Goal: Obtain resource: Obtain resource

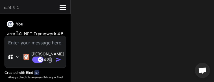
type textarea "**หมายเหตุ**: ในสภาพแวดล้อม IDE Web ปัจจุบัน ไม่[PERSON_NAME]รันแอปพลิเคชัน .NE…"
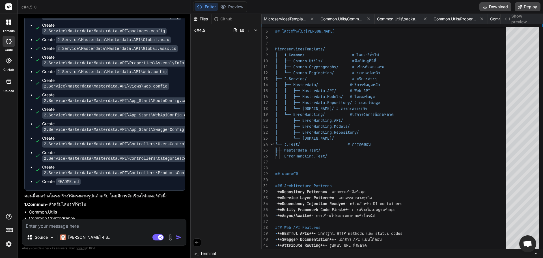
scroll to position [1373, 0]
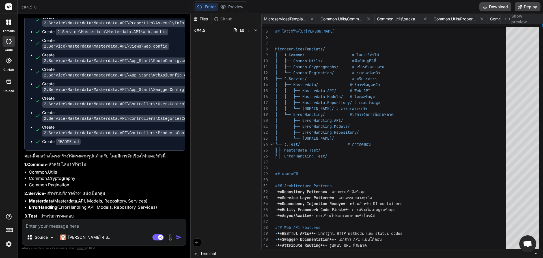
click at [71, 223] on textarea at bounding box center [104, 224] width 164 height 10
click at [503, 7] on button "Download" at bounding box center [495, 6] width 32 height 9
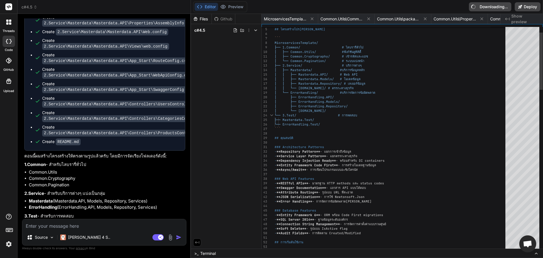
type textarea "x"
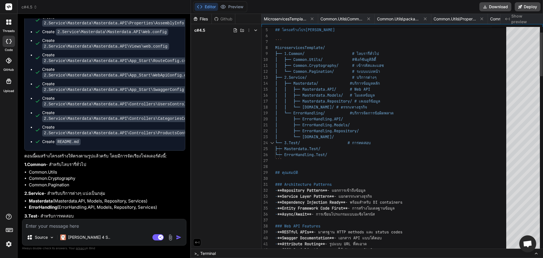
type textarea "**หมายเหตุ**: ในสภาพแวดล้อม IDE Web ปัจจุบัน ไม่[PERSON_NAME]รันแอปพลิเคชัน .NE…"
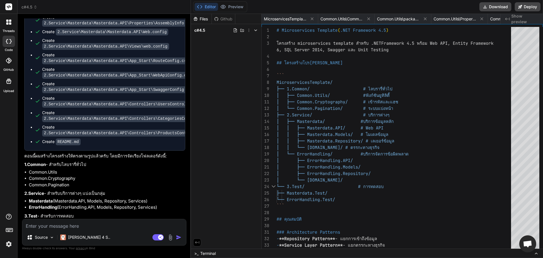
click at [118, 221] on textarea at bounding box center [104, 224] width 164 height 10
click at [58, 223] on textarea at bounding box center [104, 224] width 164 height 10
click at [132, 224] on textarea at bounding box center [104, 224] width 164 height 10
type textarea ","
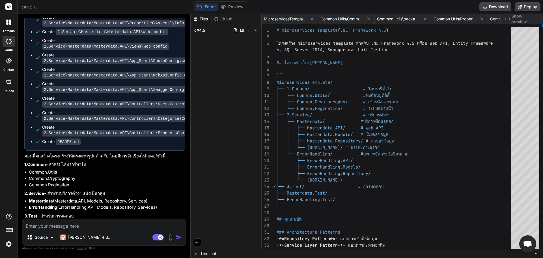
type textarea "x"
type textarea ",y"
type textarea "x"
type textarea ",yo"
type textarea "x"
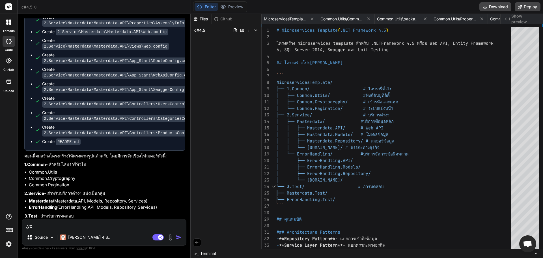
type textarea ",y"
type textarea "x"
type textarea ","
type textarea "x"
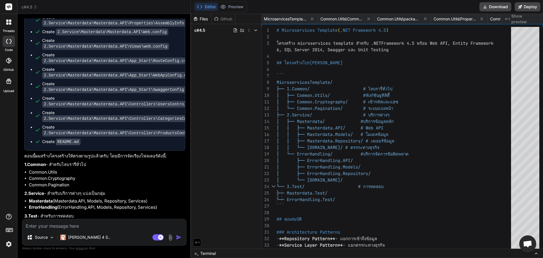
type textarea "ม"
type textarea "x"
type textarea "มั"
type textarea "x"
type textarea "มัี"
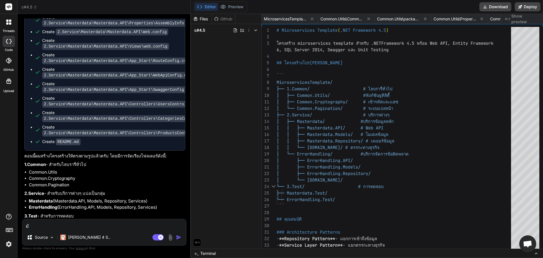
type textarea "x"
type textarea "มัีย"
type textarea "x"
type textarea "มัี"
type textarea "x"
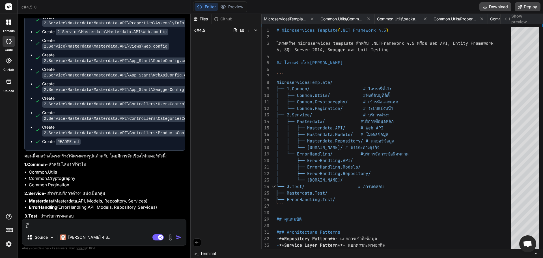
type textarea "มั"
type textarea "x"
type textarea "มันย"
type textarea "x"
type textarea "มัน"
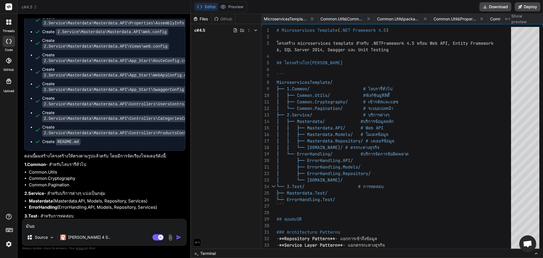
type textarea "x"
type textarea "มันไ"
type textarea "x"
type textarea "มันไม"
type textarea "x"
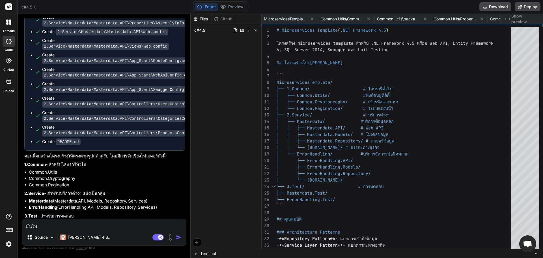
type textarea "มันไม่"
type textarea "x"
type textarea "มันไม่เ"
type textarea "x"
type textarea "มันไม่เห"
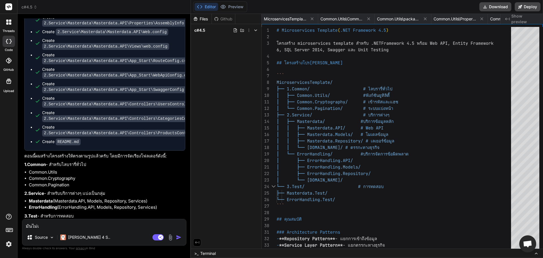
type textarea "x"
type textarea "มันไม่เหม"
type textarea "x"
type textarea "มันไม่เหมื"
type textarea "x"
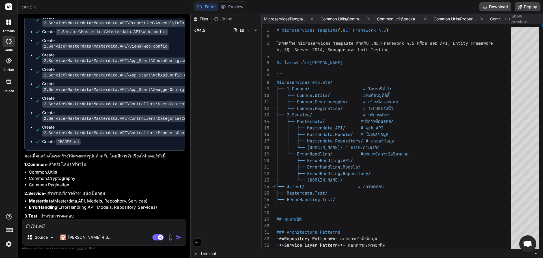
type textarea "มันไม่เหมือ"
type textarea "x"
type textarea "มันไม่เหมือน"
type textarea "x"
type textarea "มันไม่เหมือนก"
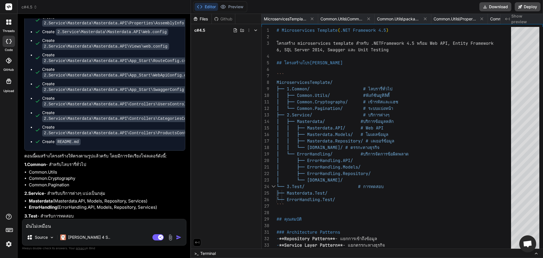
type textarea "x"
type textarea "มันไม่เหมือนกั"
type textarea "x"
type textarea "มันไม่เหมือนกัน"
type textarea "x"
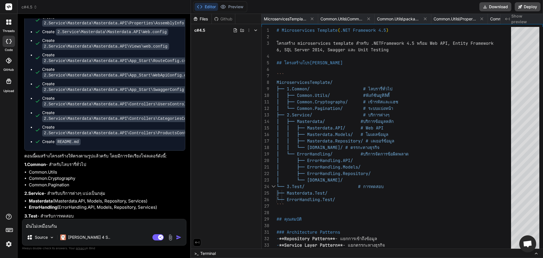
type textarea "มันไม่เหมือนกัน9"
type textarea "x"
type textarea "มันไม่เหมือนกัน9y"
type textarea "x"
type textarea "มันไม่เหมือนกัน9y;"
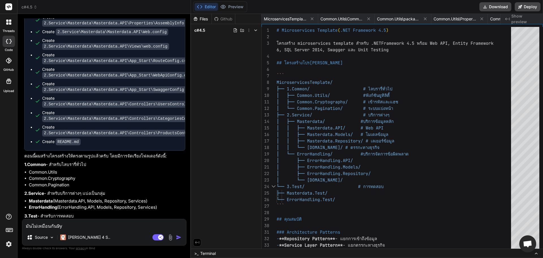
type textarea "x"
type textarea "มันไม่เหมือนกัน9y"
type textarea "x"
type textarea "มันไม่เหมือนกัน9"
type textarea "x"
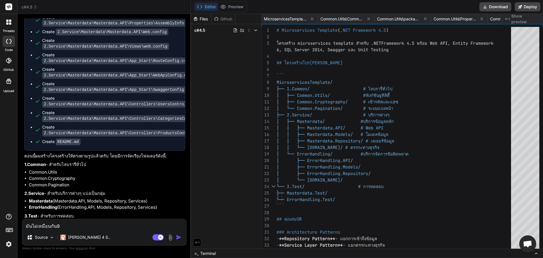
type textarea "มันไม่เหมือนกัน"
type textarea "x"
type textarea "มันไม่เหมือนกั"
type textarea "x"
type textarea "มัน[PERSON_NAME]"
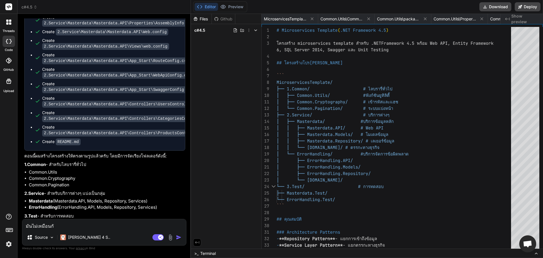
type textarea "x"
type textarea "มัน[PERSON_NAME]ตจ"
type textarea "x"
type textarea "มัน[PERSON_NAME]ตจั"
type textarea "x"
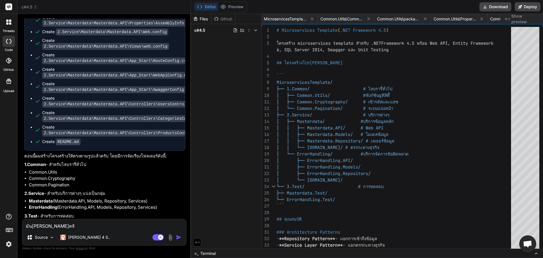
type textarea "มัน[PERSON_NAME]ตจ"
type textarea "x"
type textarea "มัน[PERSON_NAME]ต"
type textarea "x"
type textarea "มัน[PERSON_NAME]ตั"
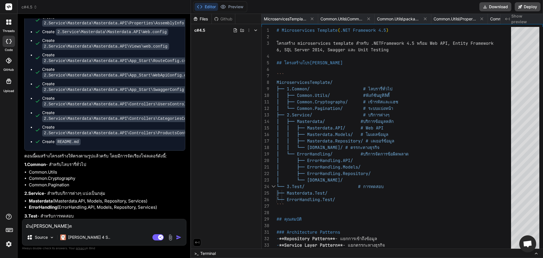
type textarea "x"
type textarea "มัน[PERSON_NAME]ตัว"
type textarea "x"
type textarea "มัน[PERSON_NAME]ตัวอ"
type textarea "x"
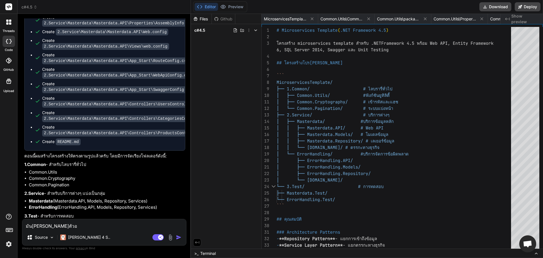
type textarea "มัน[PERSON_NAME]ตัวอย"
type textarea "x"
type textarea "มัน[PERSON_NAME]ตัวอย่"
type textarea "x"
type textarea "มัน[PERSON_NAME]ตัวอย่า"
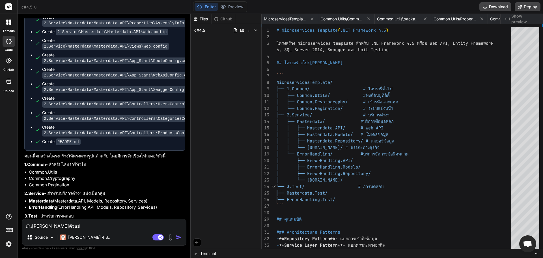
type textarea "x"
type textarea "มัน[PERSON_NAME]ตัวอย่าง"
type textarea "x"
type textarea "มัน[PERSON_NAME]ตัวอย่างท"
type textarea "x"
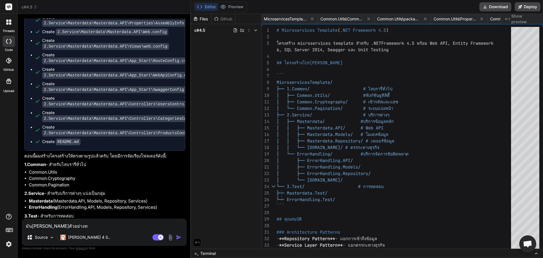
type textarea "มัน[PERSON_NAME]ตัวอย่างที"
type textarea "x"
type textarea "มัน[PERSON_NAME]ตัวอย่างที่"
type textarea "x"
type textarea "มัน[PERSON_NAME]ตัวอย่างที่ใ"
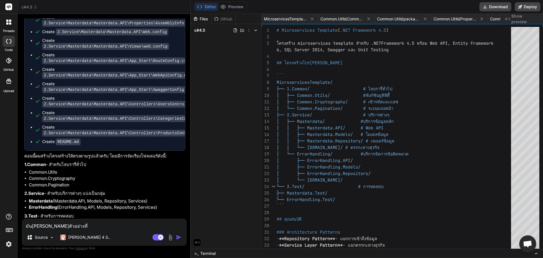
type textarea "x"
type textarea "มัน[PERSON_NAME]ตัวอย่างที่ให"
type textarea "x"
type textarea "มัน[PERSON_NAME]ตัวอย่างที่ให้"
type textarea "x"
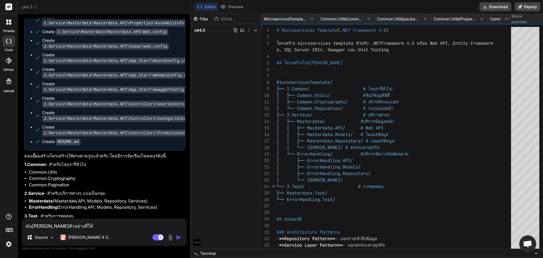
type textarea "มัน[PERSON_NAME]ตัวอย่างที่ให้ไ"
type textarea "x"
type textarea "มัน[PERSON_NAME]ตัวอย่างที่ให้ไป"
type textarea "x"
type textarea "มัน[PERSON_NAME]ตัวอย่างที่ให้ไปเ"
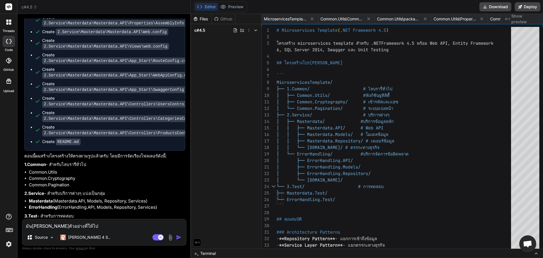
type textarea "x"
type textarea "มัน[PERSON_NAME]ตัวอย่างที่ให้ไปเฃ"
type textarea "x"
type textarea "มัน[PERSON_NAME]ตัวอย่างที่ให้ไปเฃบ"
type textarea "x"
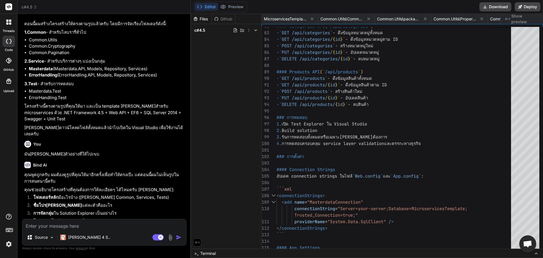
scroll to position [1485, 0]
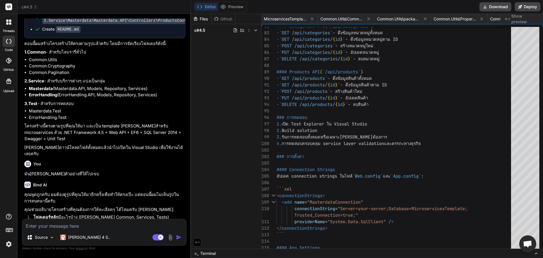
click at [171, 236] on img at bounding box center [170, 237] width 7 height 7
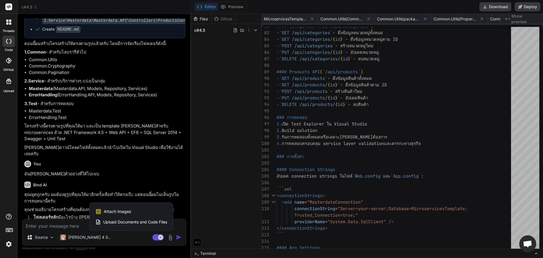
click at [146, 213] on div "Attach Images Image attachments are only supported in Claude and Gemini models." at bounding box center [131, 211] width 72 height 11
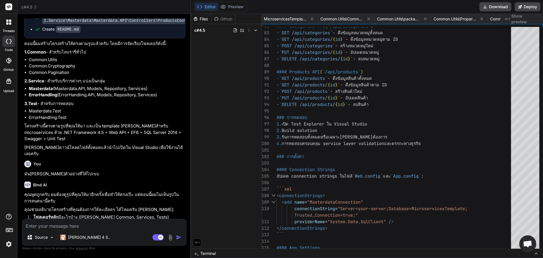
click at [90, 230] on div "Source Claude 4 S.. Agent Mode. When this toggle is activated, AI automatically…" at bounding box center [104, 232] width 164 height 27
click at [64, 221] on textarea at bounding box center [104, 224] width 164 height 10
click at [169, 241] on div "Source Claude 4 S.." at bounding box center [104, 238] width 164 height 14
click at [169, 237] on img at bounding box center [170, 237] width 7 height 7
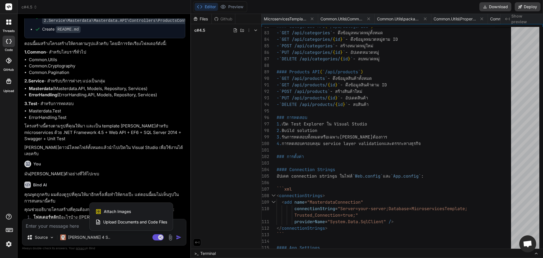
click at [124, 220] on span "Upload Documents and Code Files" at bounding box center [135, 222] width 64 height 6
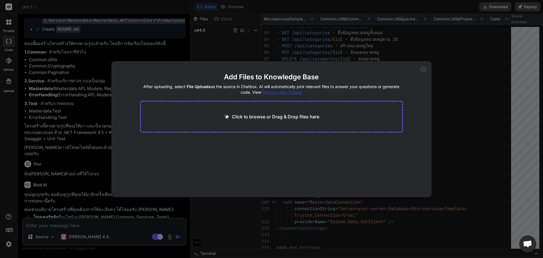
click at [225, 109] on div "Click to browse or Drag & Drop files here" at bounding box center [271, 117] width 263 height 32
click at [253, 115] on p "Click to browse or Drag & Drop files here" at bounding box center [275, 116] width 87 height 7
drag, startPoint x: 422, startPoint y: 68, endPoint x: 426, endPoint y: 72, distance: 6.2
click at [426, 72] on div "Add Files to Knowledge Base After uploading, select File Uploads as the source …" at bounding box center [271, 129] width 320 height 136
click at [424, 70] on icon at bounding box center [423, 69] width 5 height 5
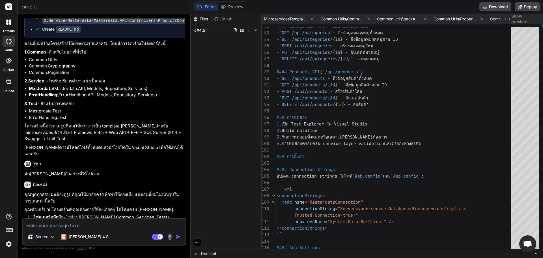
click at [165, 242] on div "Source Claude 4 S.." at bounding box center [104, 238] width 163 height 14
click at [172, 234] on img at bounding box center [170, 236] width 7 height 7
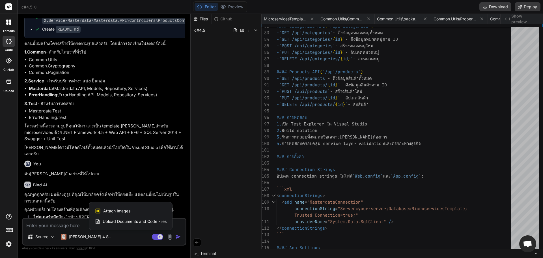
click at [136, 210] on div "Attach Images Image attachments are only supported in Claude and Gemini models." at bounding box center [131, 210] width 72 height 11
type textarea "x"
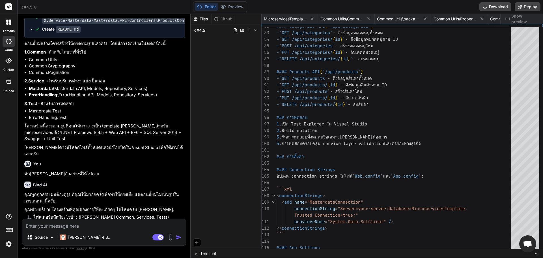
type input "C:\fakepath\034.png"
type textarea "x"
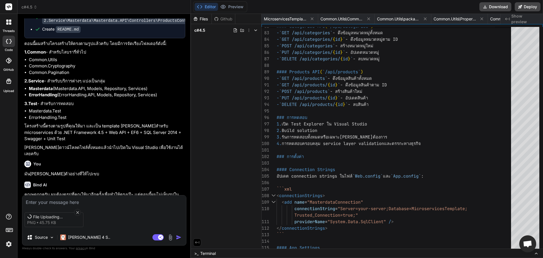
click at [113, 197] on textarea at bounding box center [104, 200] width 164 height 10
type textarea "น"
type textarea "x"
type textarea "นี"
type textarea "x"
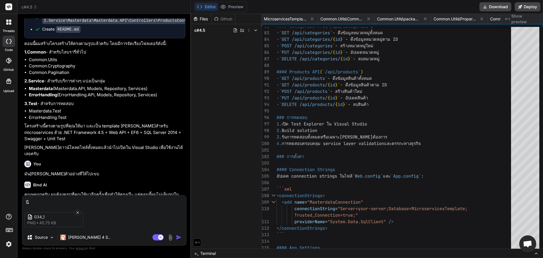
type textarea "นี้"
type textarea "x"
type textarea "[PERSON_NAME]"
type textarea "x"
type textarea "นี้รู"
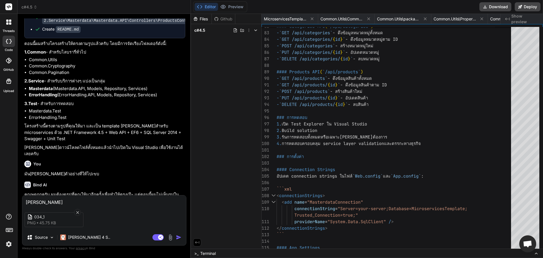
type textarea "x"
type textarea "นี้รูป"
type textarea "x"
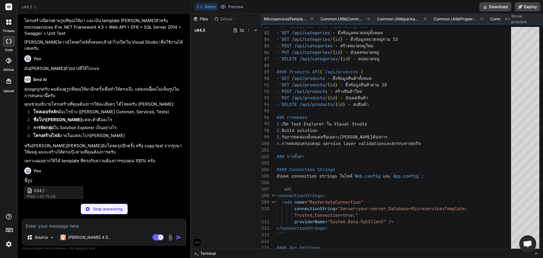
scroll to position [1602, 0]
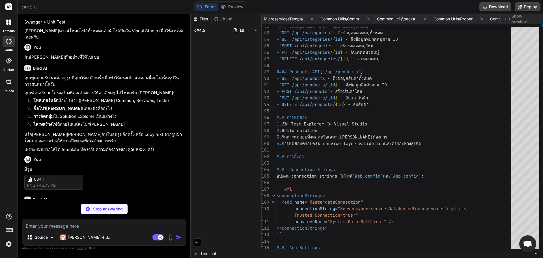
type textarea "x"
type textarea "EndGlobalSection EndGlobal"
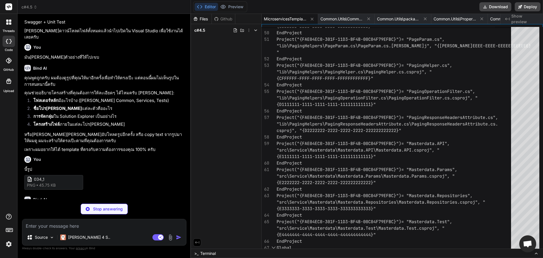
scroll to position [1611, 0]
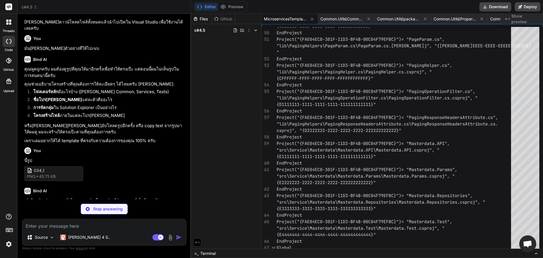
type textarea "x"
type textarea "<Reference Include="[DOMAIN_NAME]" /> <Reference Include="System.Xml" /> </Item…"
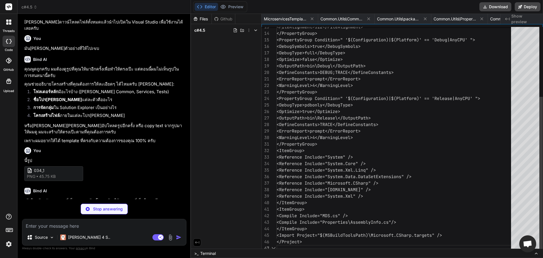
scroll to position [0, 5851]
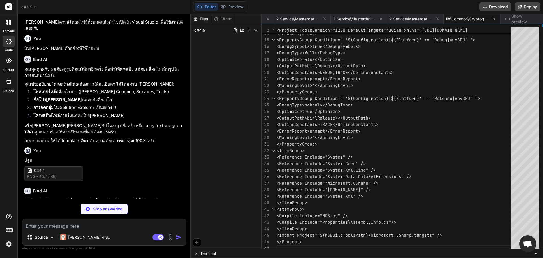
type textarea "x"
type textarea "StringComparer comparer = StringComparer.OrdinalIgnoreCase; return [DOMAIN_NAME…"
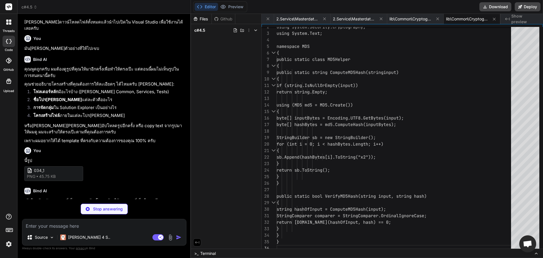
type textarea "x"
type textarea "[assembly: AssemblyTrademark("")] [assembly: AssemblyCulture("")] [assembly: Co…"
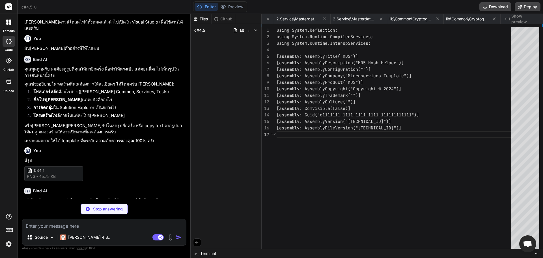
scroll to position [0, 5965]
type textarea "x"
type textarea "<Reference Include="[DOMAIN_NAME]" /> <Reference Include="System.Xml" /> </Item…"
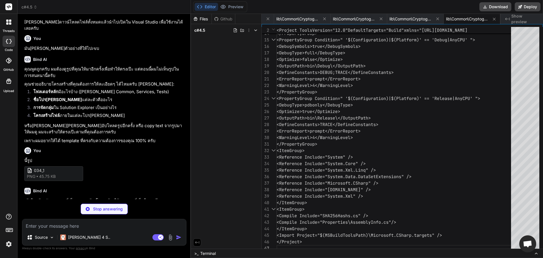
type textarea "x"
type textarea "return Convert.ToBase64String(bytes); } } } }"
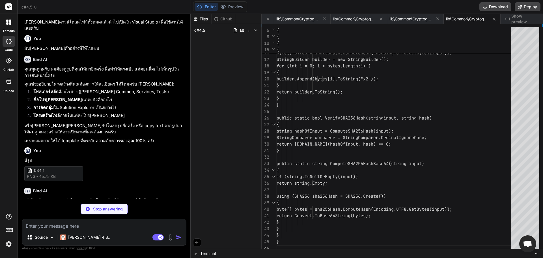
type textarea "x"
type textarea "[assembly: AssemblyTrademark("")] [assembly: AssemblyCulture("")] [assembly: Co…"
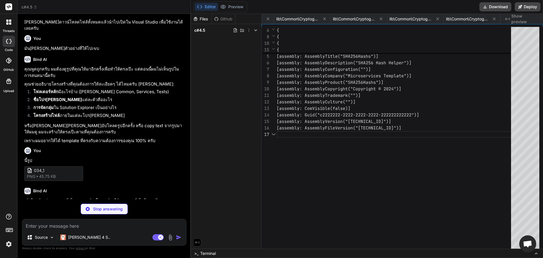
scroll to position [0, 6134]
type textarea "x"
type textarea "<Reference Include="[DOMAIN_NAME]" /> <Reference Include="System.Xml" /> </Item…"
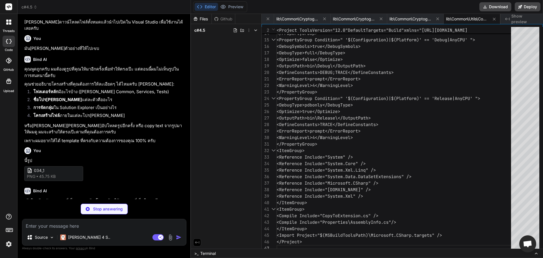
type textarea "x"
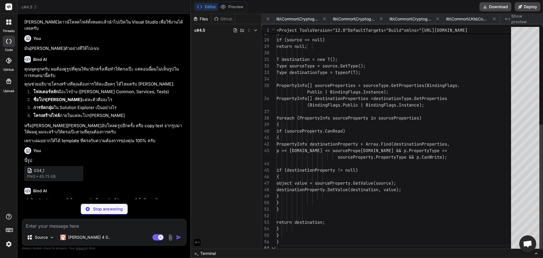
scroll to position [0, 6247]
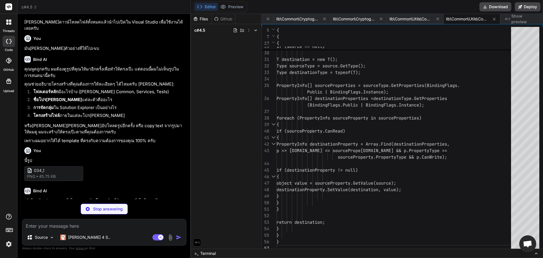
type textarea "x"
type textarea "[assembly: AssemblyTrademark("")] [assembly: AssemblyCulture("")] [assembly: Co…"
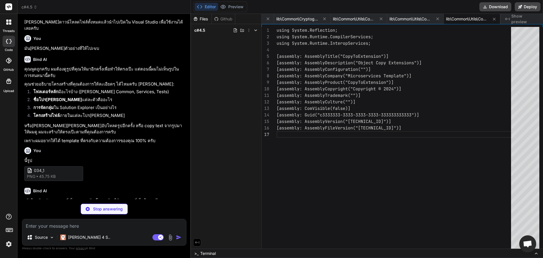
type textarea "x"
type textarea "<Reference Include="[DOMAIN_NAME]" /> <Reference Include="System.Xml" /> </Item…"
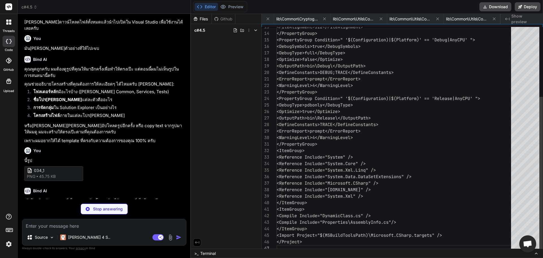
scroll to position [0, 6360]
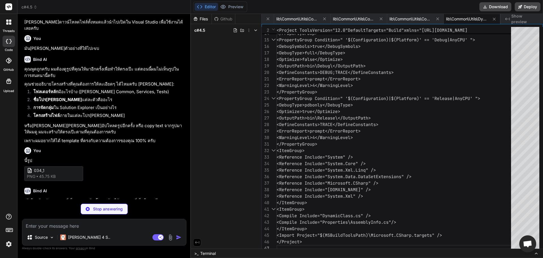
type textarea "x"
type textarea "return new Dictionary<string, object>(); } } }"
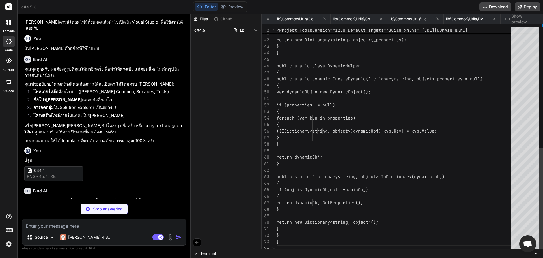
scroll to position [0, 6417]
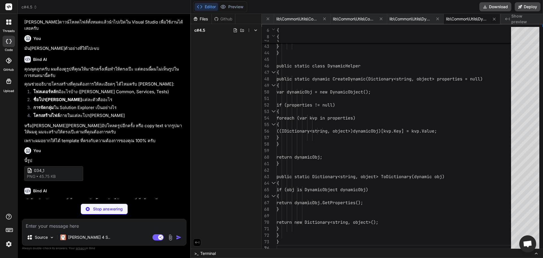
type textarea "x"
type textarea "[assembly: AssemblyTrademark("")] [assembly: AssemblyCulture("")] [assembly: Co…"
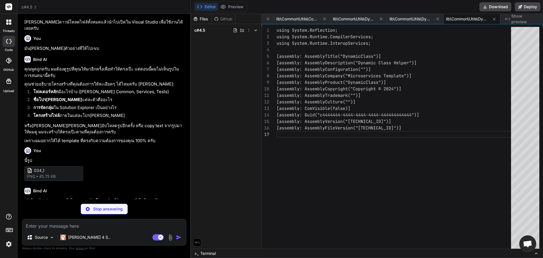
type textarea "x"
type textarea "<Reference Include="[DOMAIN_NAME]" /> <Reference Include="System.Xml" /> </Item…"
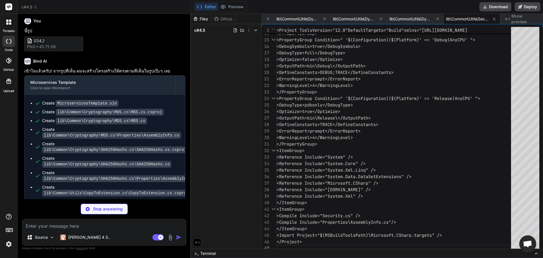
scroll to position [1759, 0]
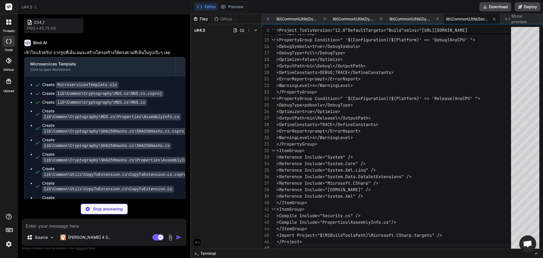
type textarea "x"
type textarea "} return hasMinimumLength && [PERSON_NAME] && hasDigit; } } }"
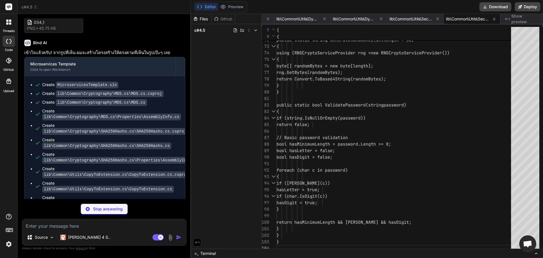
type textarea "x"
type textarea "[assembly: AssemblyTrademark("")] [assembly: AssemblyCulture("")] [assembly: Co…"
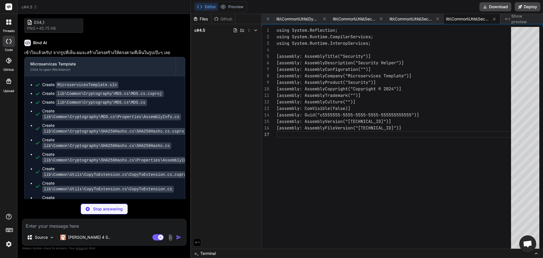
type textarea "x"
type textarea "</ItemGroup> <ItemGroup> <None Include="packages.config" /> </ItemGroup> <Impor…"
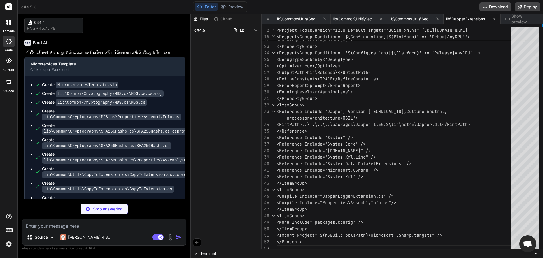
type textarea "x"
type textarea "<?xml version="1.0" encoding="utf-8"?> <packages> <package id="Dapper" version=…"
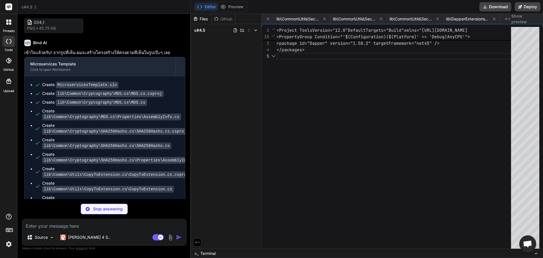
scroll to position [0, 6756]
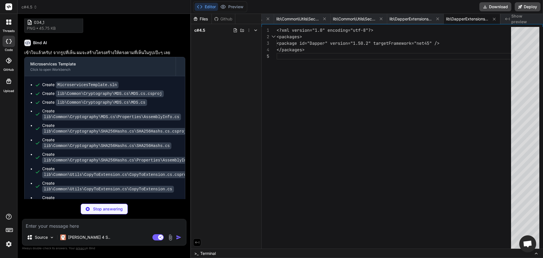
type textarea "x"
type textarea "Message}"); throw; } } } }"
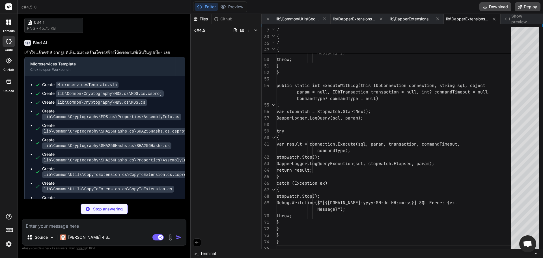
type textarea "x"
type textarea "[assembly: AssemblyTrademark("")] [assembly: AssemblyCulture("")] [assembly: Co…"
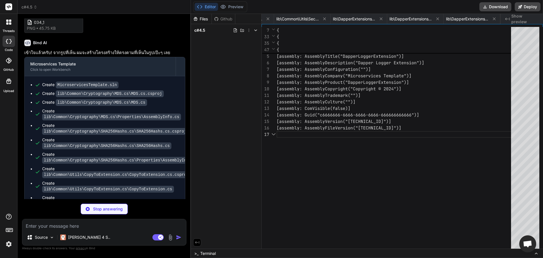
scroll to position [0, 6870]
type textarea "x"
type textarea "<Reference Include="[DOMAIN_NAME]" /> <Reference Include="System.Xml" /> </Item…"
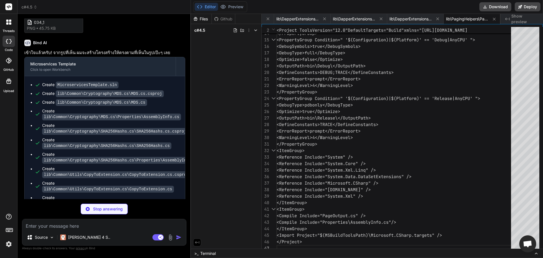
scroll to position [1843, 0]
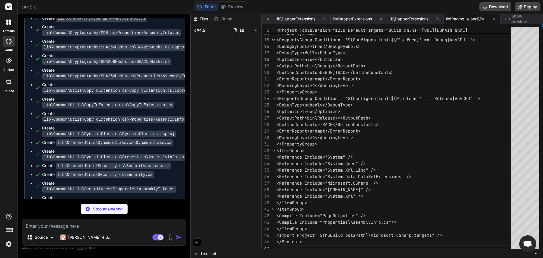
type textarea "x"
type textarea "public int? PreviousPage { get; set; } } }"
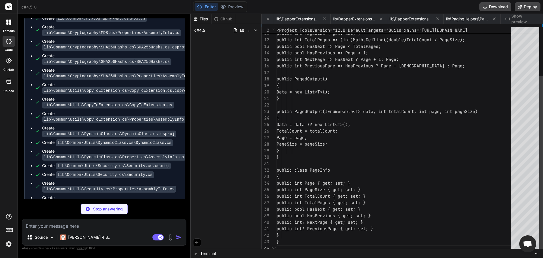
scroll to position [0, 6983]
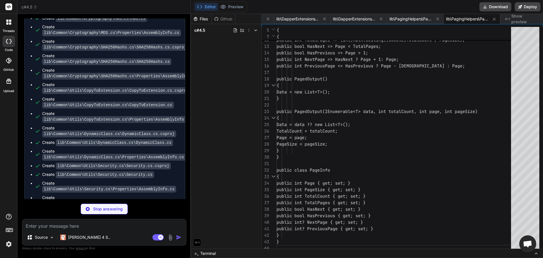
type textarea "x"
type textarea "[assembly: AssemblyTrademark("")] [assembly: AssemblyCulture("")] [assembly: Co…"
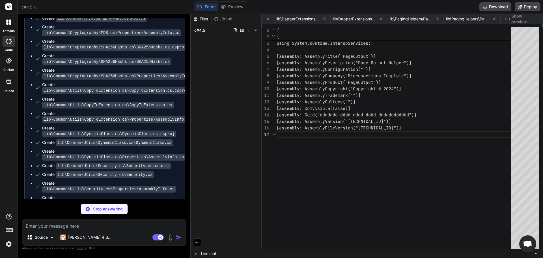
scroll to position [0, 7039]
type textarea "x"
type textarea "<Reference Include="[DOMAIN_NAME]" /> <Reference Include="System.Xml" /> </Item…"
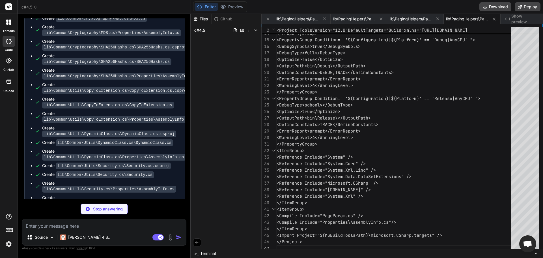
type textarea "x"
type textarea "} }"
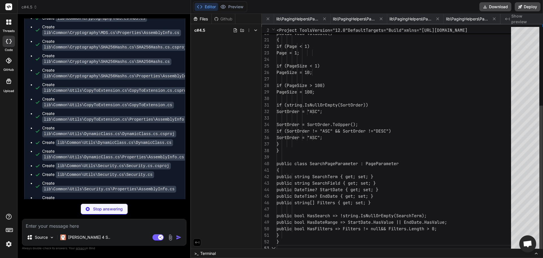
scroll to position [0, 7152]
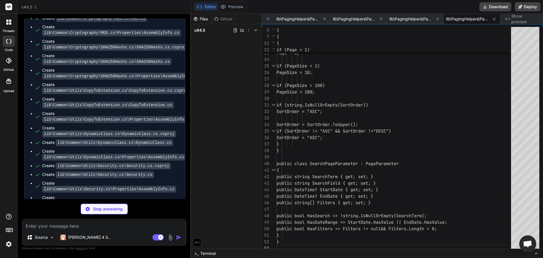
type textarea "x"
type textarea "[assembly: AssemblyTrademark("")] [assembly: AssemblyCulture("")] [assembly: Co…"
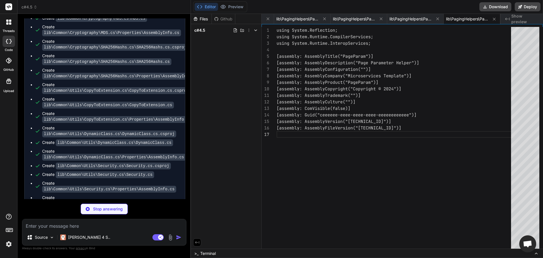
type textarea "x"
type textarea "</CustomServerUrl> <SaveServerSettingsInUserFile>False</SaveServerSettingsInUse…"
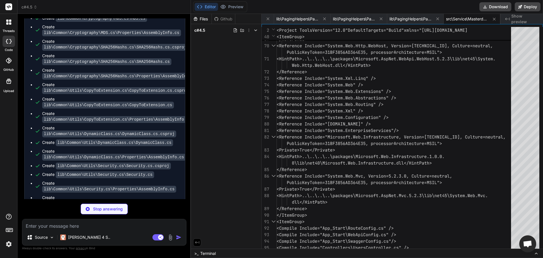
type textarea "x"
type textarea "<package id="Microsoft.Web.Infrastructure" version="[TECHNICAL_ID]" targetFrame…"
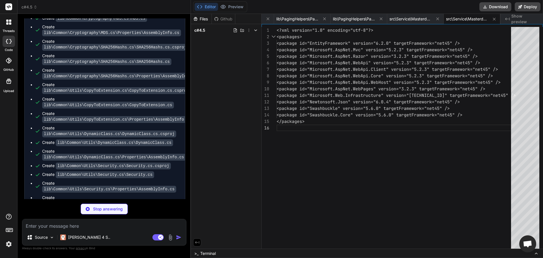
type textarea "x"
type textarea "<%@ Application Codebehind="Global.asax.cs" Inherits="Masterdata.API.MvcApplica…"
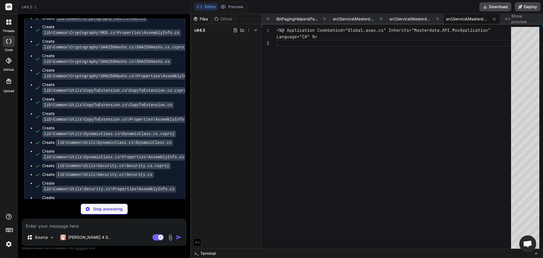
type textarea "x"
type textarea "protected void Application_Start() { AreaRegistration.RegisterAllAreas(); Globa…"
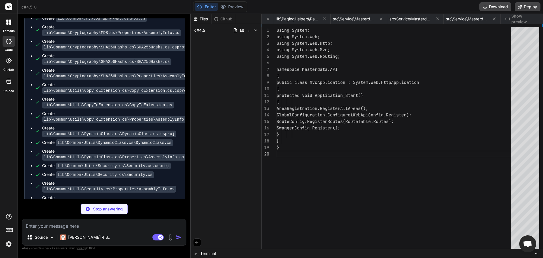
scroll to position [0, 7435]
type textarea "x"
type textarea "[assembly: AssemblyTrademark("")] [assembly: AssemblyCulture("")] [assembly: Co…"
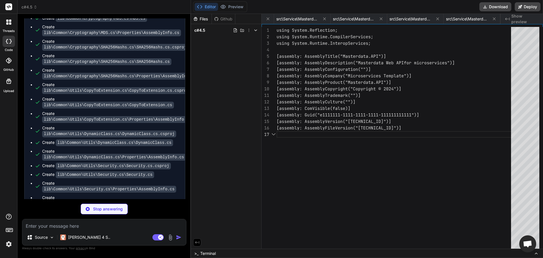
scroll to position [0, 7492]
type textarea "x"
type textarea "</configuration>"
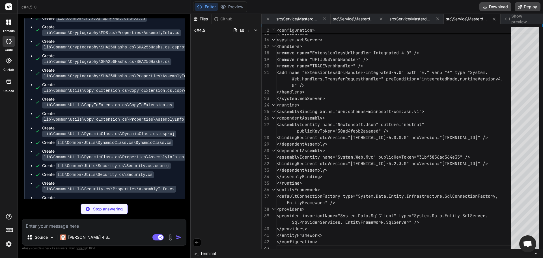
type textarea "x"
type textarea "); } } }"
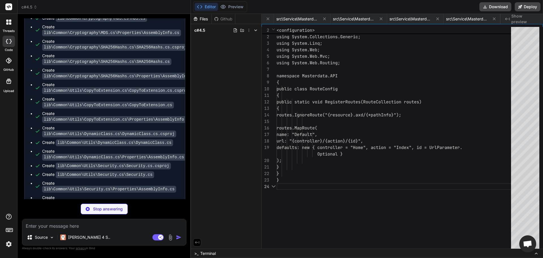
scroll to position [0, 7605]
type textarea "x"
type textarea "); // Remove XML formatter to return JSON by default config.Formatters.Remove(c…"
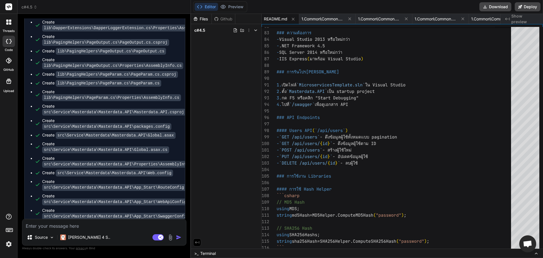
scroll to position [2091, 0]
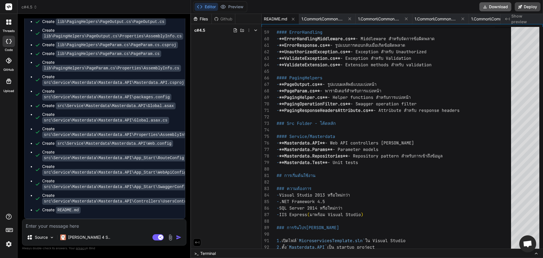
click at [503, 9] on button "Download" at bounding box center [495, 6] width 32 height 9
drag, startPoint x: 489, startPoint y: 5, endPoint x: 360, endPoint y: 48, distance: 136.1
click at [489, 5] on button "Download" at bounding box center [495, 6] width 32 height 9
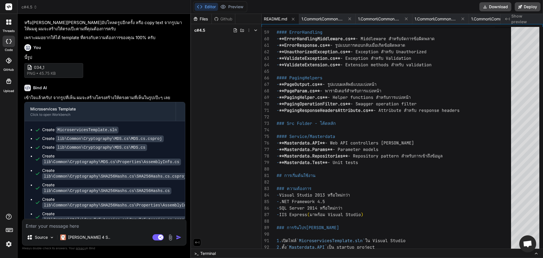
scroll to position [1996, 0]
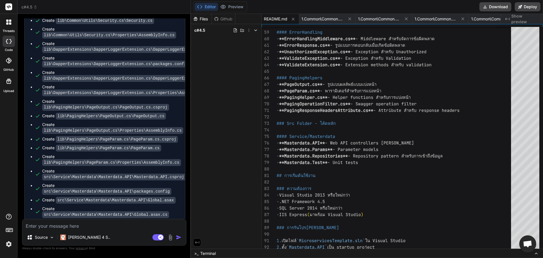
click at [121, 229] on div "Source Claude 4 S.. Agent Mode. When this toggle is activated, AI automatically…" at bounding box center [104, 232] width 164 height 27
click at [91, 226] on textarea at bounding box center [104, 224] width 164 height 10
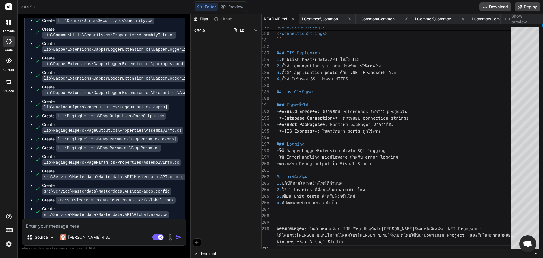
click at [96, 225] on textarea at bounding box center [104, 224] width 164 height 10
click at [96, 227] on textarea at bounding box center [104, 224] width 164 height 10
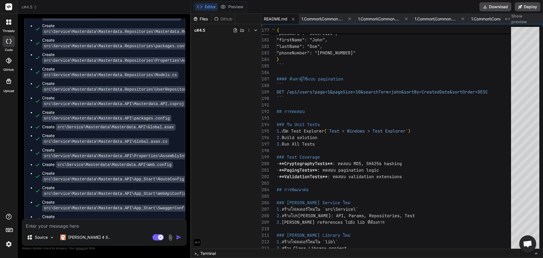
scroll to position [3031, 0]
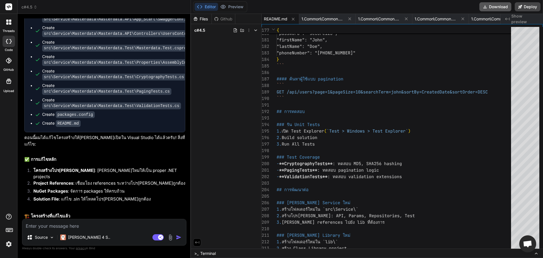
click at [488, 4] on button "Download" at bounding box center [495, 6] width 32 height 9
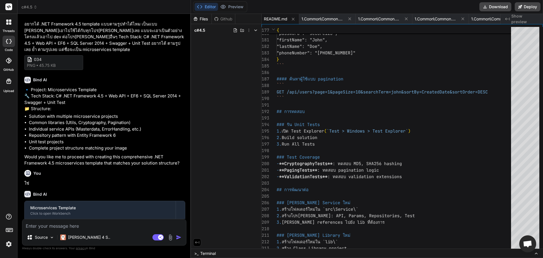
scroll to position [0, 0]
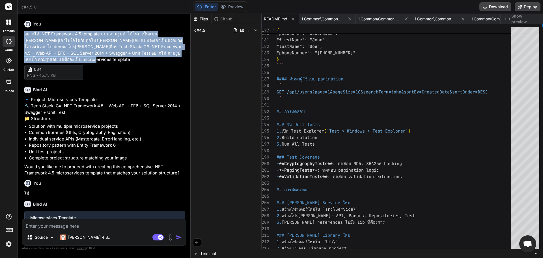
drag, startPoint x: 24, startPoint y: 33, endPoint x: 51, endPoint y: 57, distance: 35.9
click at [51, 57] on p "อยากได้ .NET Framework 4.5 template แบบตามรูปทำได้ไหม เป็นแบบ [PERSON_NAME]เอาไ…" at bounding box center [104, 47] width 161 height 32
copy p "อยากได้ .NET Framework 4.5 template แบบตามรูปทำได้ไหม เป็นแบบ [PERSON_NAME]เอาไ…"
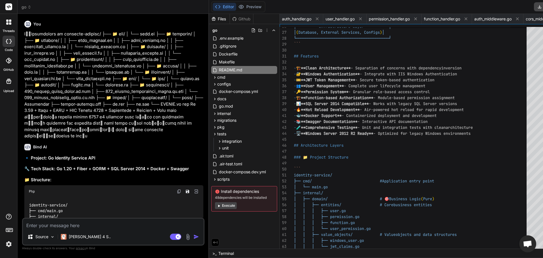
scroll to position [0, 223]
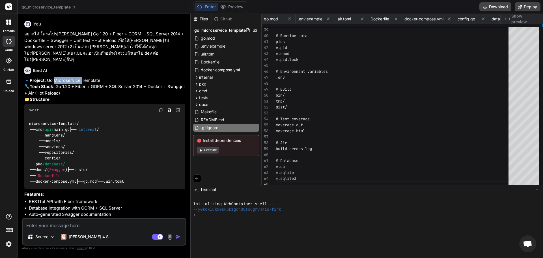
scroll to position [0, 719]
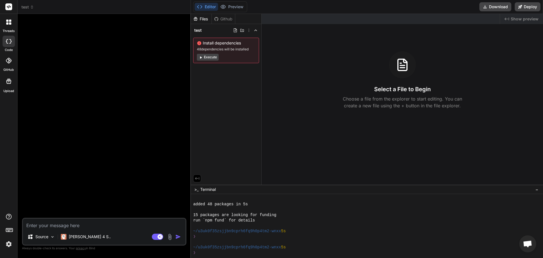
scroll to position [64, 0]
